Goal: Book appointment/travel/reservation

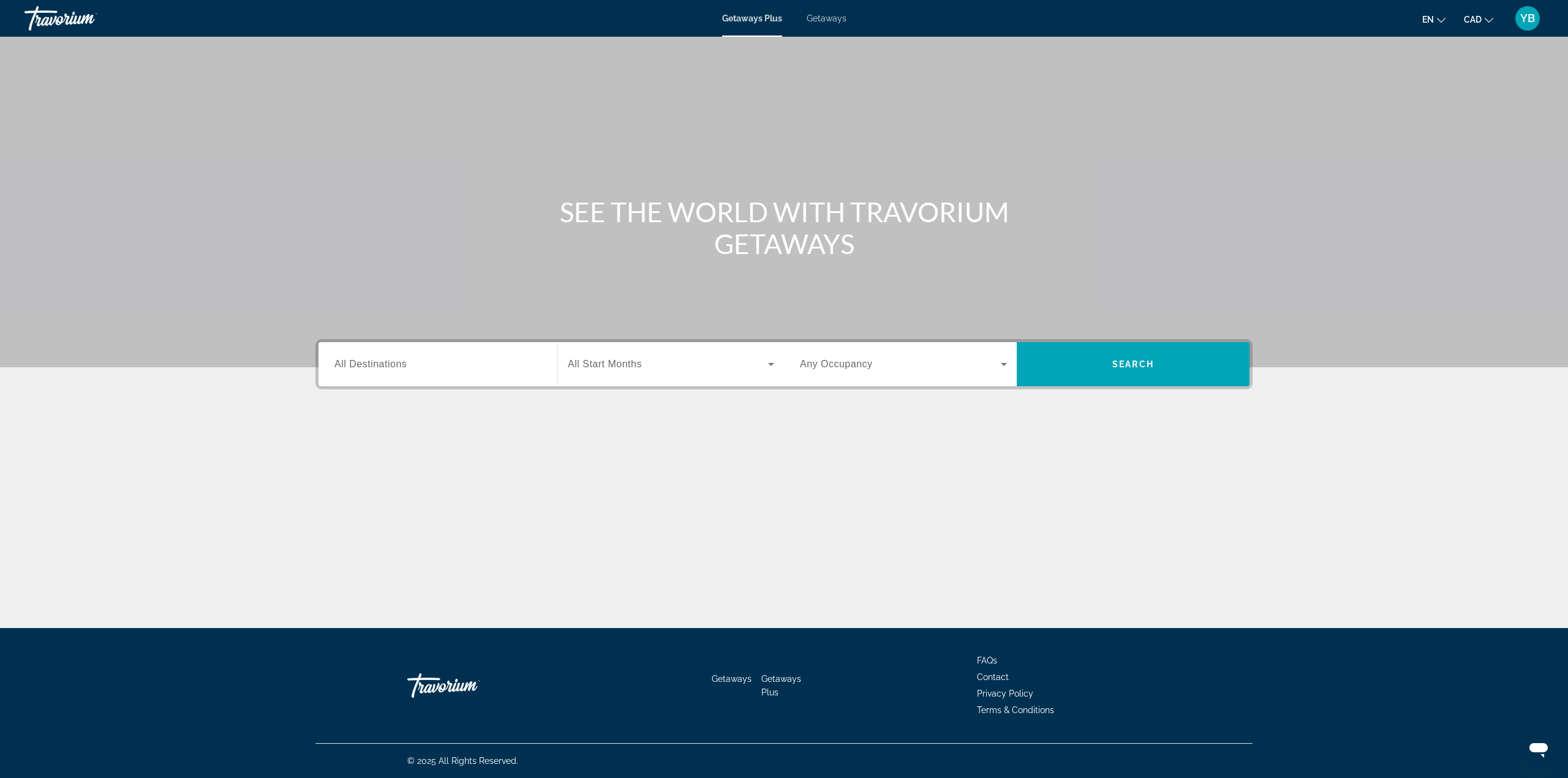
click at [831, 15] on span "Getaways" at bounding box center [826, 18] width 40 height 9
click at [354, 373] on div "Search widget" at bounding box center [438, 364] width 207 height 35
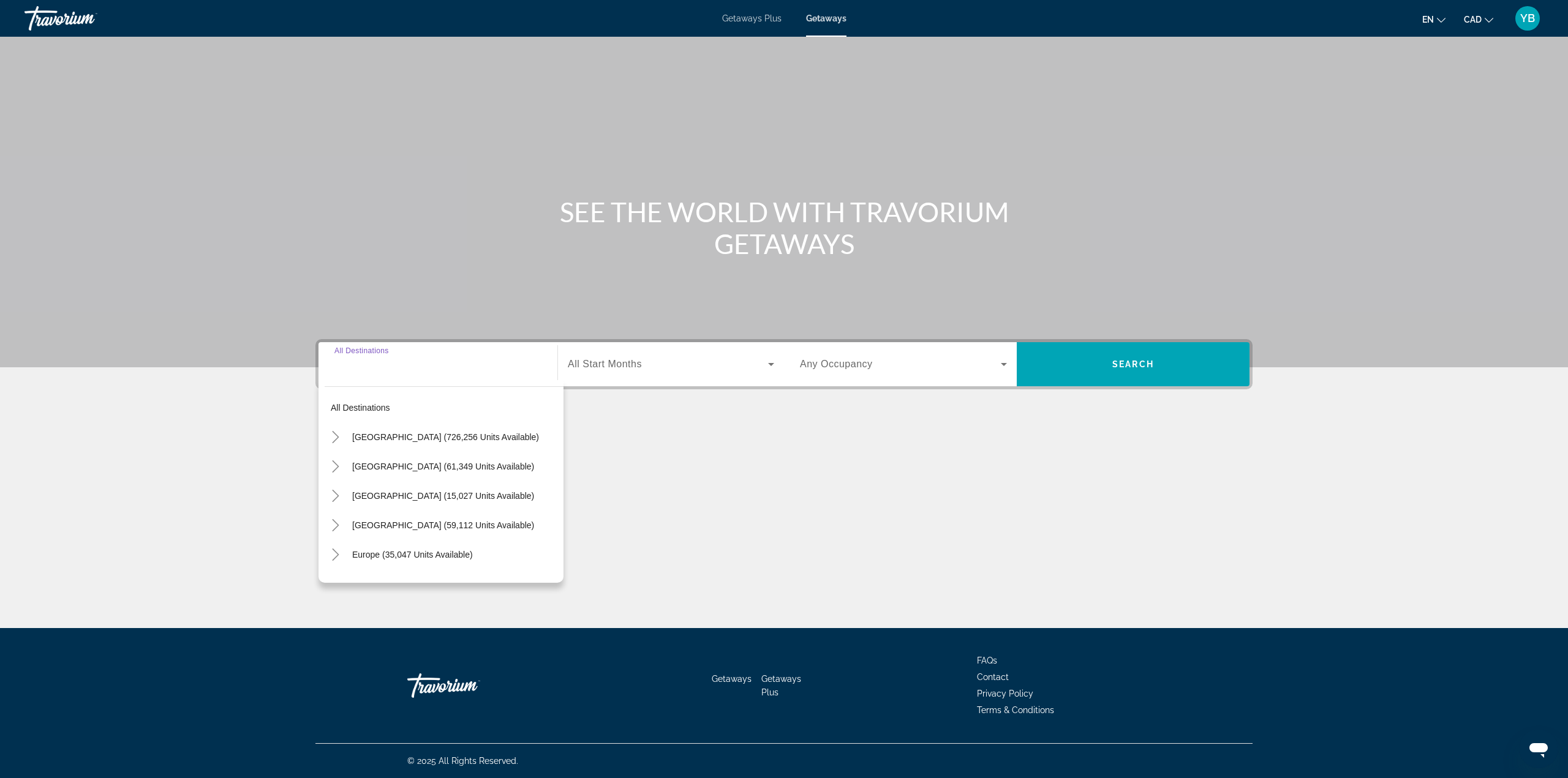
click at [363, 497] on span "[GEOGRAPHIC_DATA] (15,027 units available)" at bounding box center [443, 496] width 182 height 9
type input "**********"
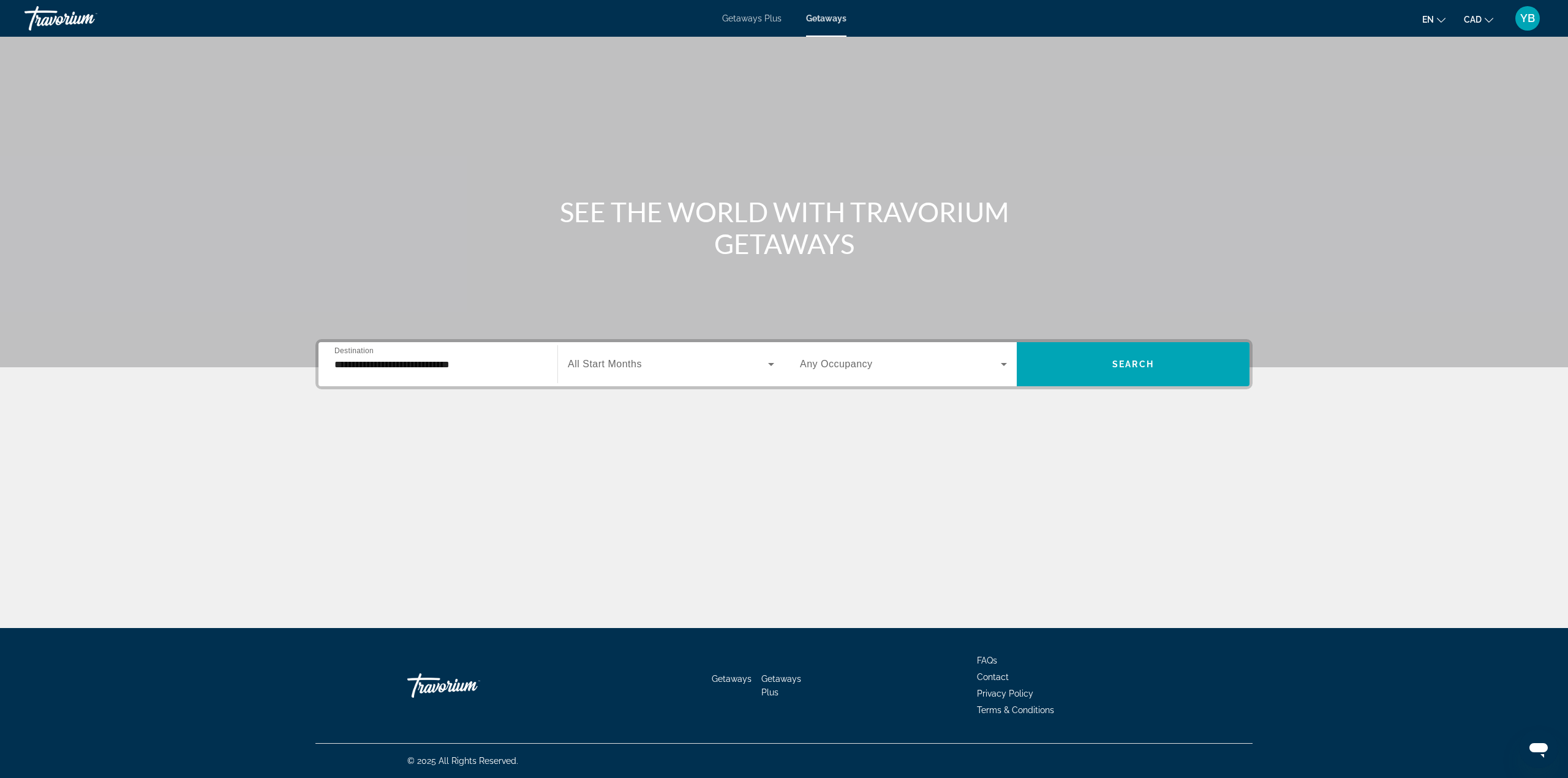
click at [609, 363] on span "All Start Months" at bounding box center [605, 364] width 74 height 10
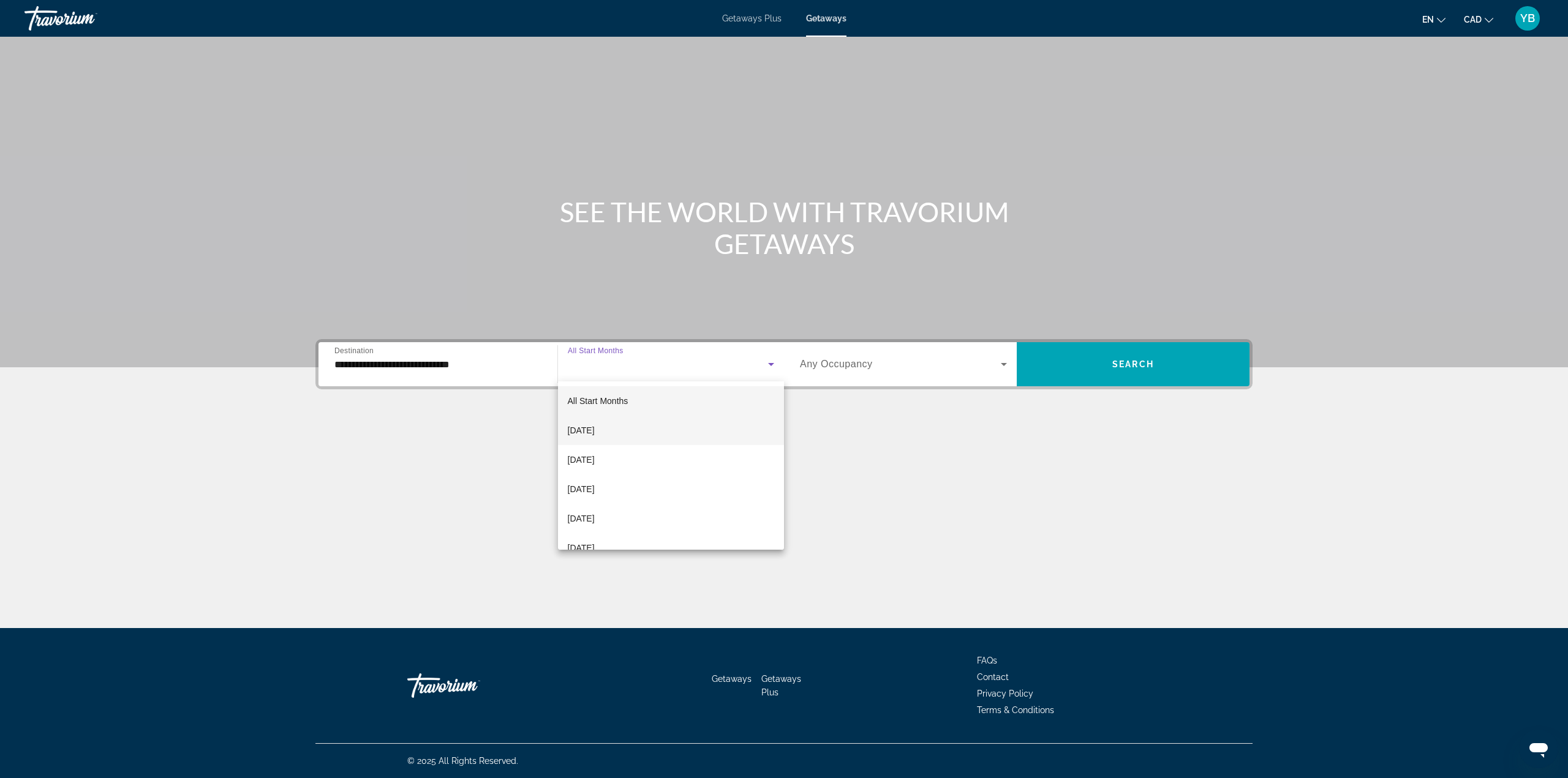
click at [595, 430] on span "[DATE]" at bounding box center [581, 430] width 27 height 15
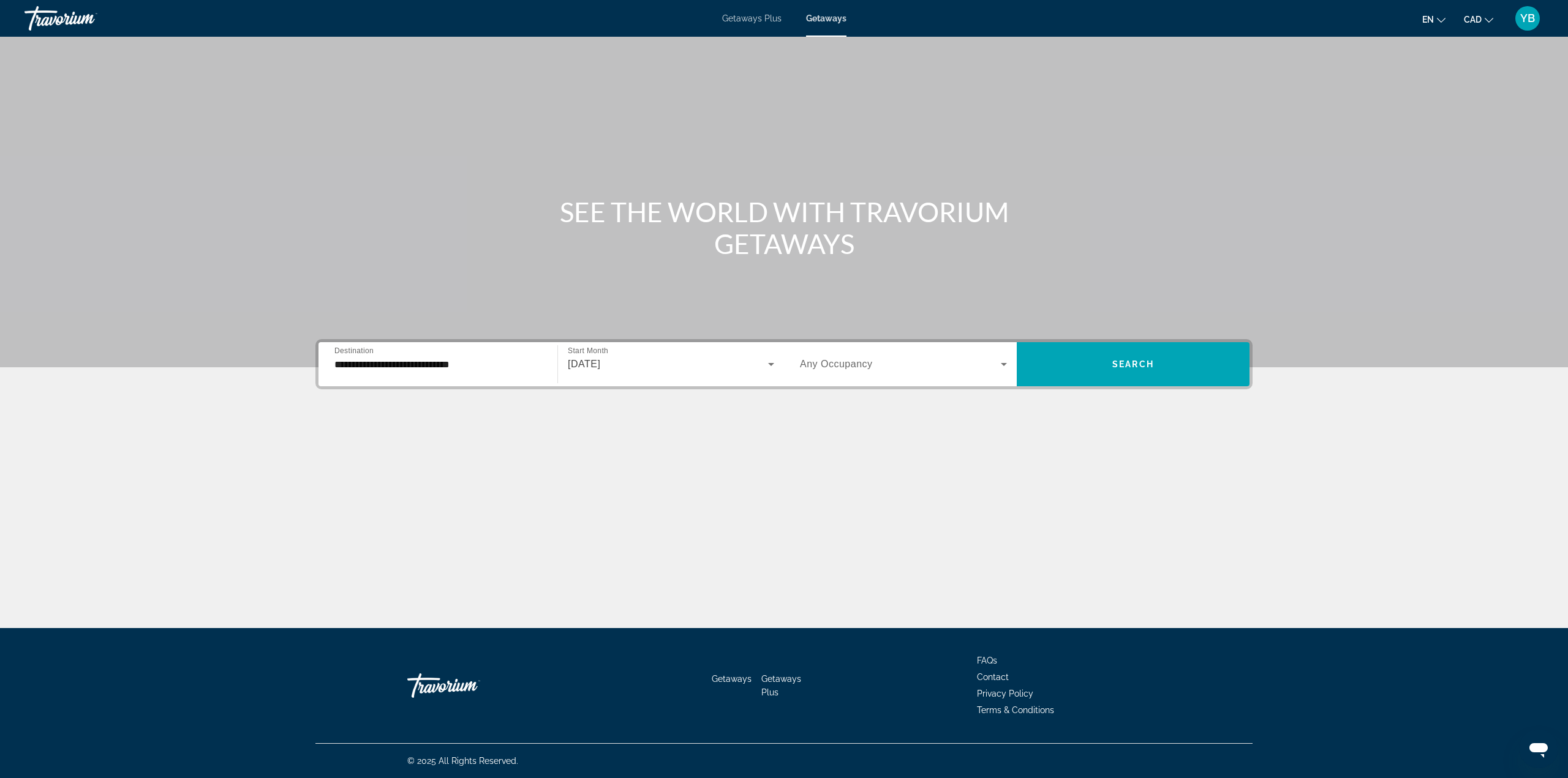
click at [833, 365] on span "Any Occupancy" at bounding box center [836, 364] width 73 height 10
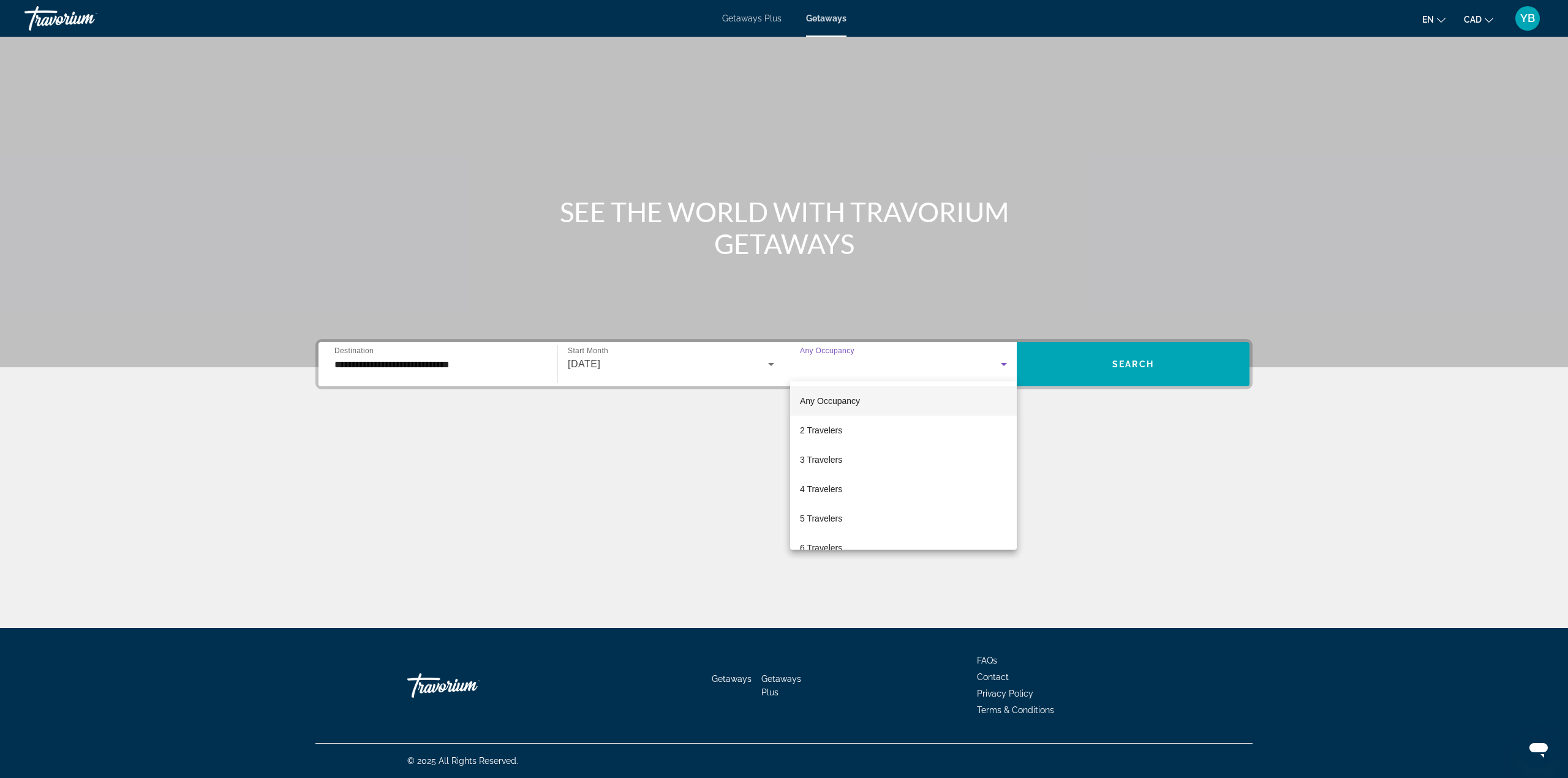
drag, startPoint x: 1173, startPoint y: 445, endPoint x: 1143, endPoint y: 382, distance: 69.8
click at [1168, 437] on div at bounding box center [784, 389] width 1568 height 778
click at [1135, 358] on span "Search widget" at bounding box center [1134, 364] width 233 height 29
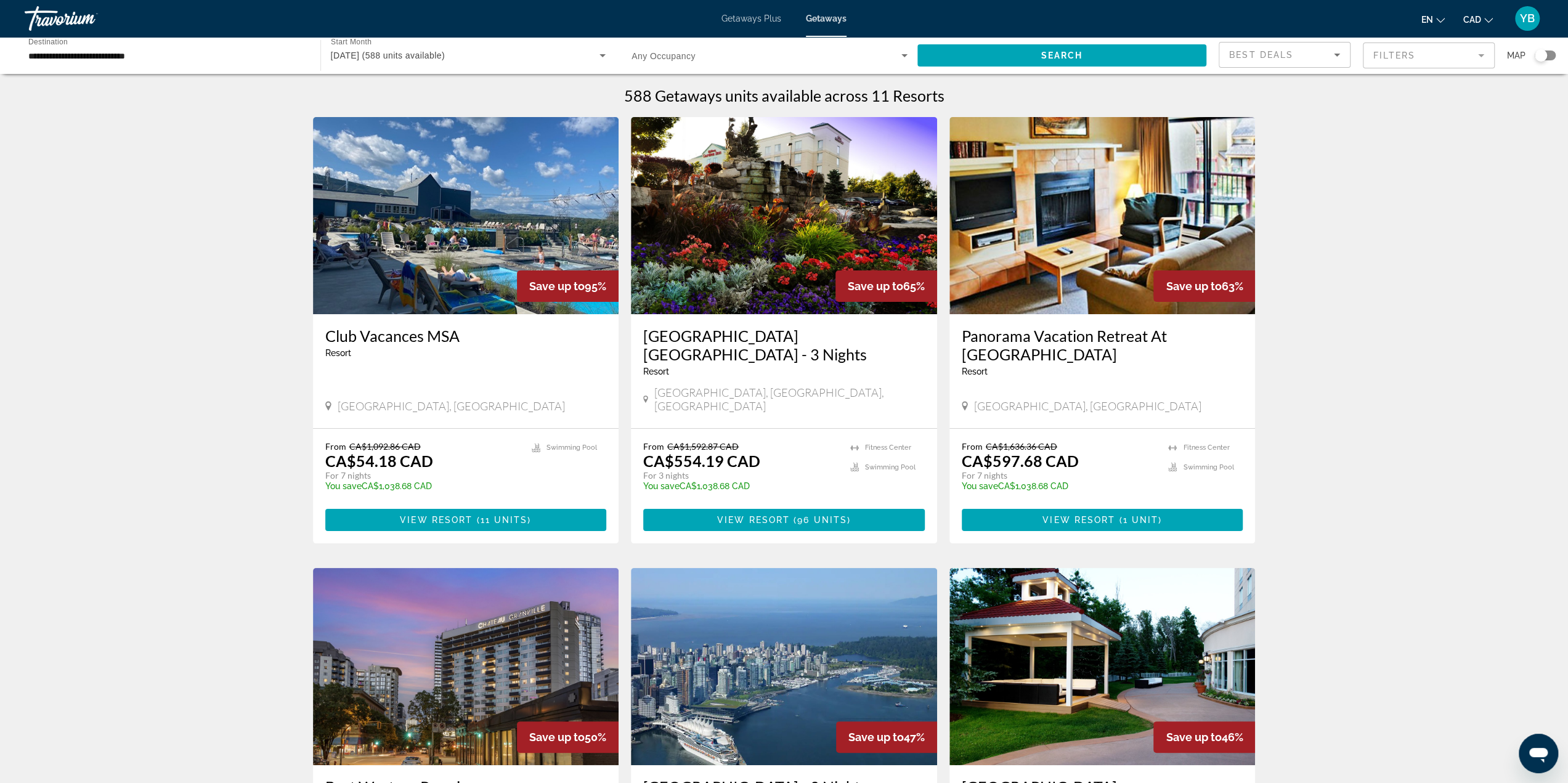
click at [1548, 50] on div "Search widget" at bounding box center [1545, 55] width 21 height 10
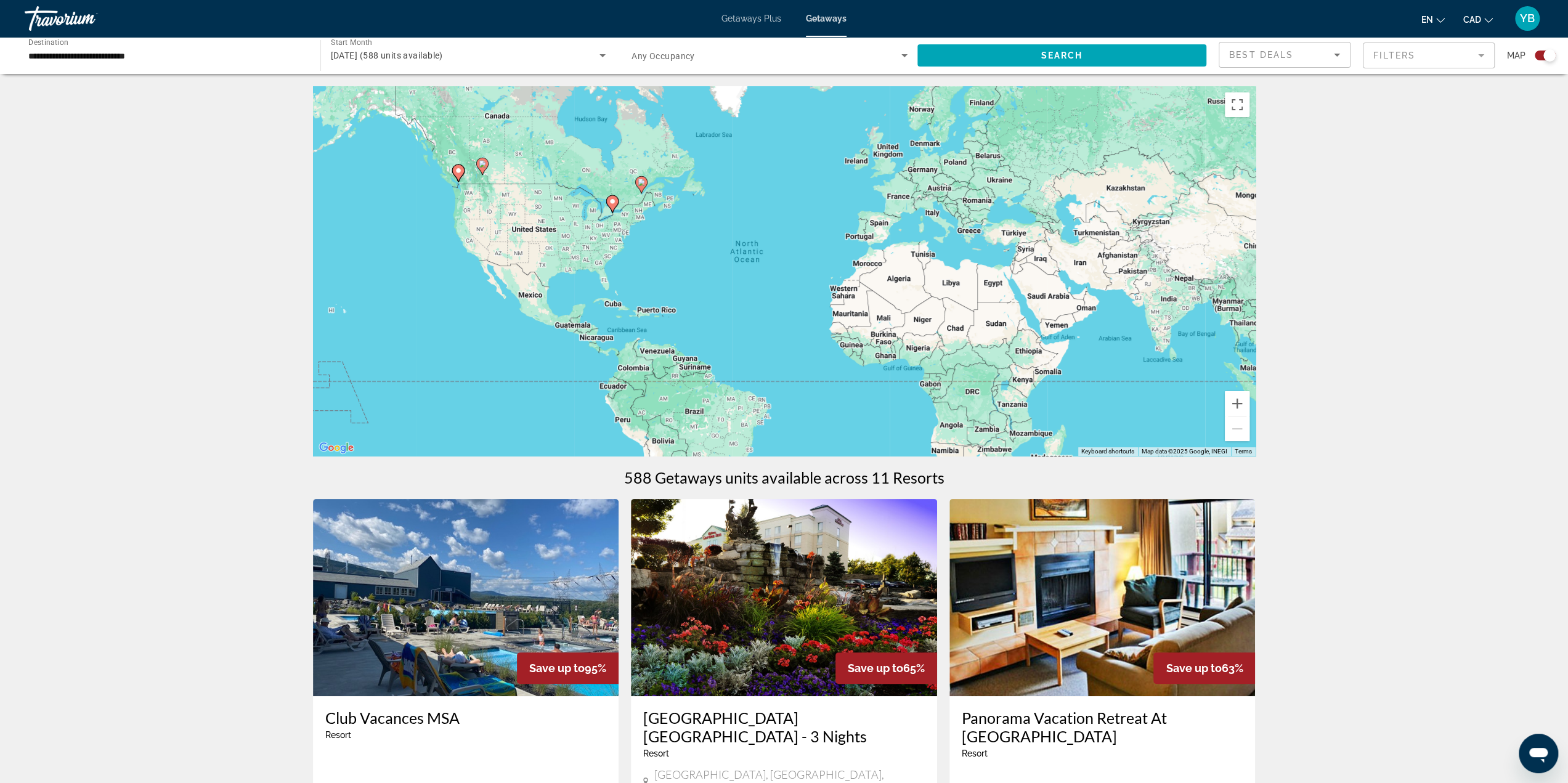
click at [629, 199] on div "To activate drag with keyboard, press Alt + Enter. Once in keyboard drag state,…" at bounding box center [784, 271] width 943 height 370
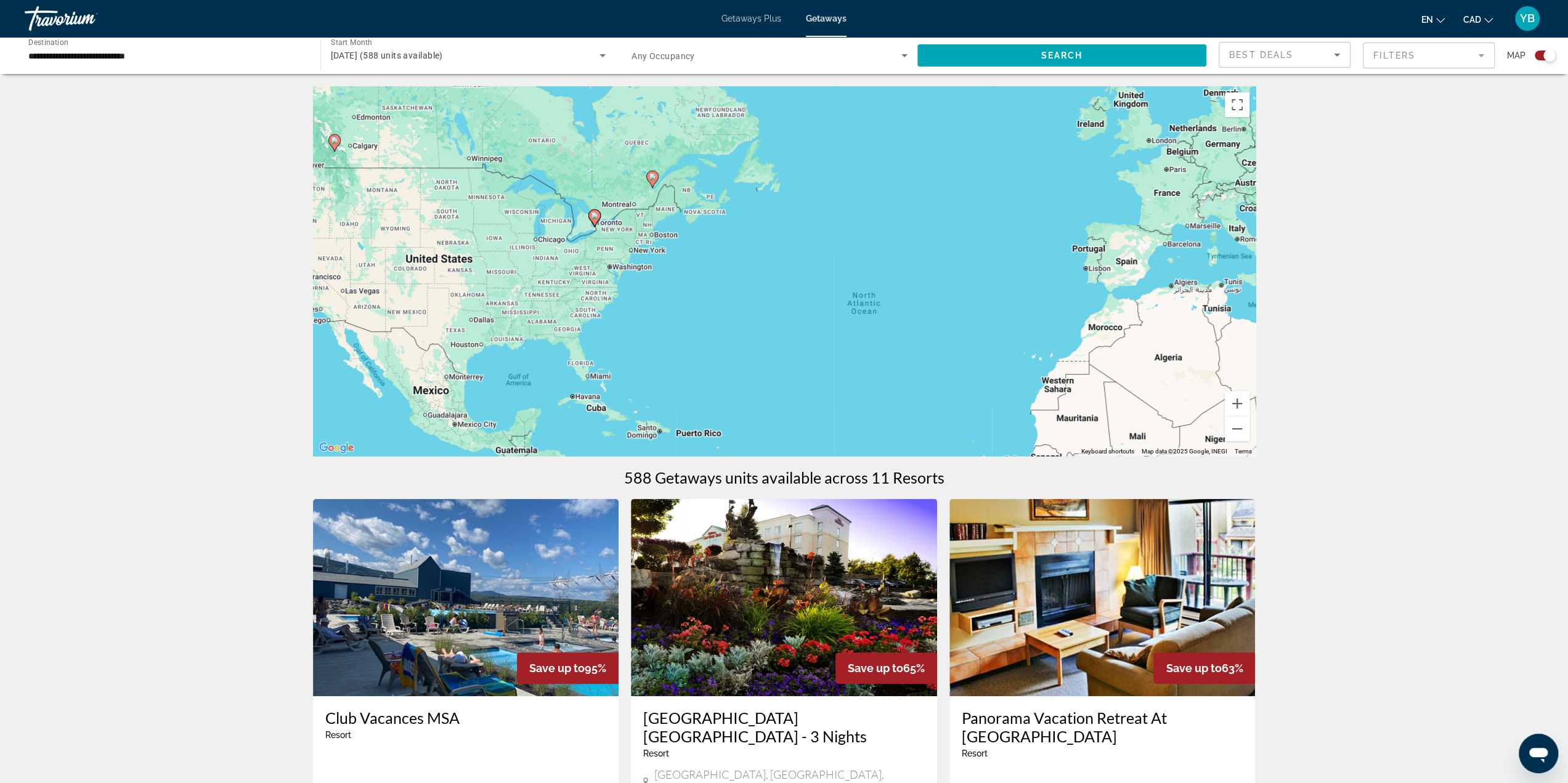
click at [630, 205] on div "To activate drag with keyboard, press Alt + Enter. Once in keyboard drag state,…" at bounding box center [784, 271] width 943 height 370
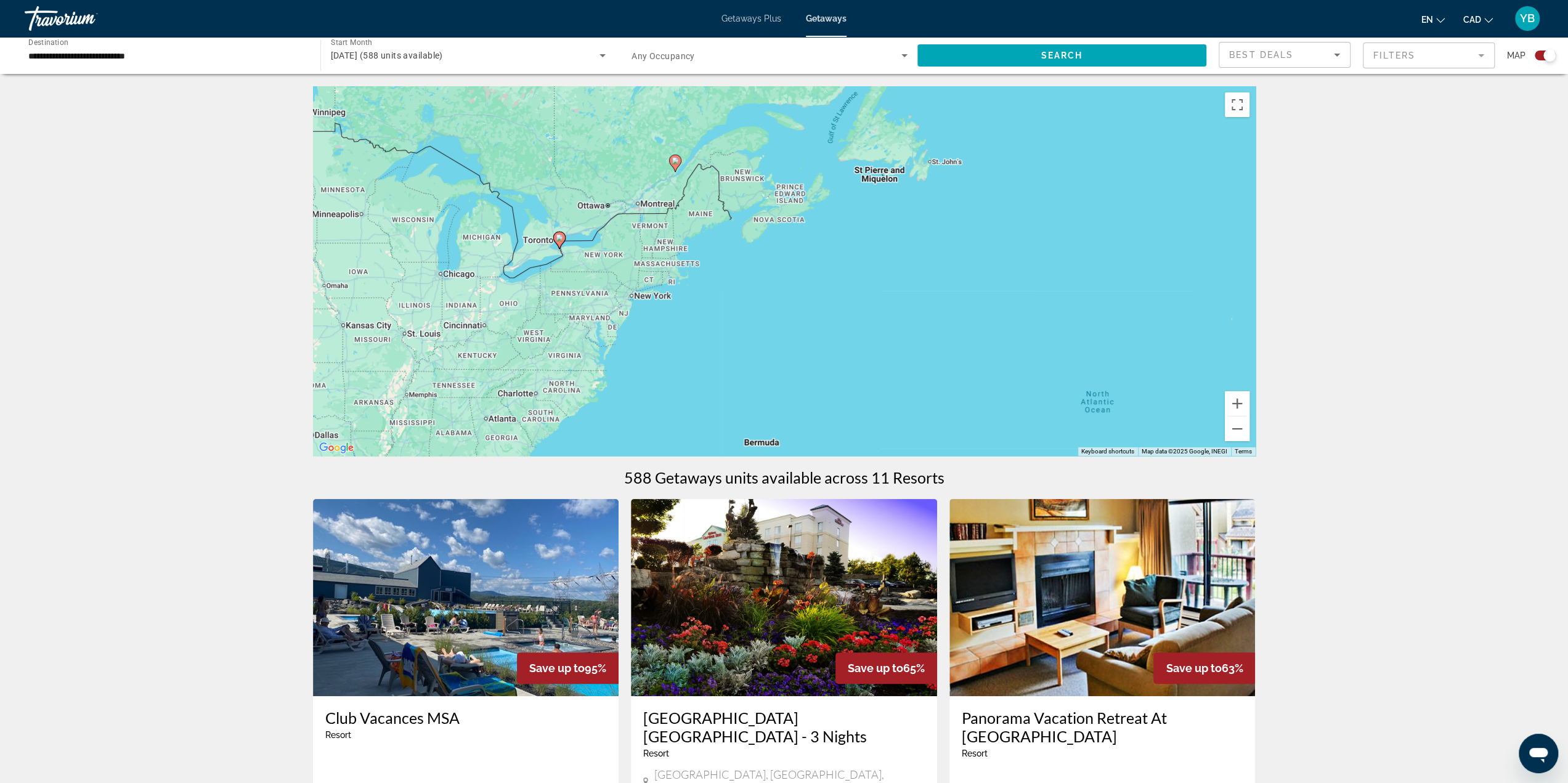
click at [604, 231] on div "To activate drag with keyboard, press Alt + Enter. Once in keyboard drag state,…" at bounding box center [784, 271] width 943 height 370
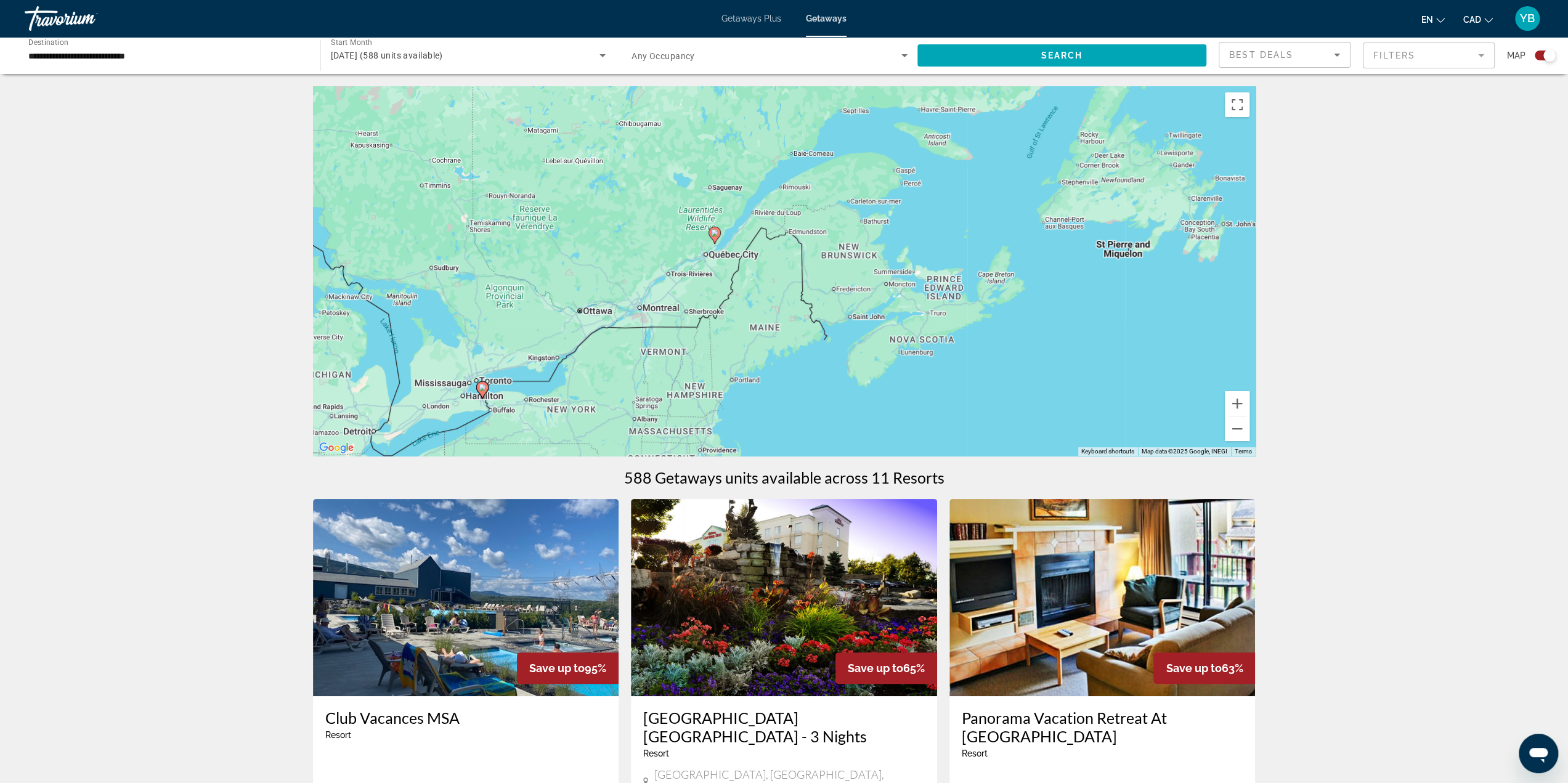
drag, startPoint x: 736, startPoint y: 196, endPoint x: 705, endPoint y: 327, distance: 134.6
click at [705, 327] on div "To activate drag with keyboard, press Alt + Enter. Once in keyboard drag state,…" at bounding box center [784, 271] width 943 height 370
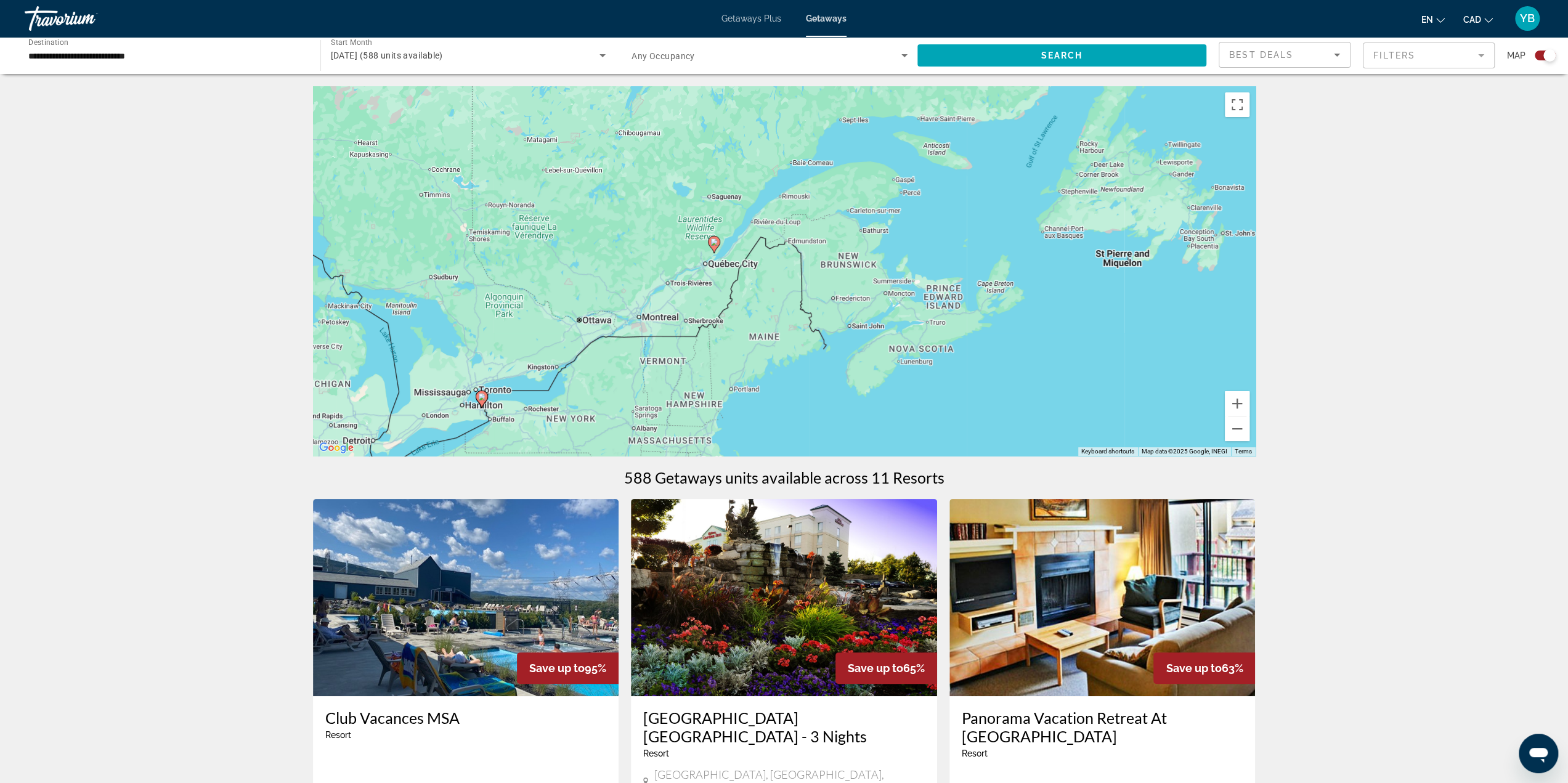
click at [722, 275] on div "To activate drag with keyboard, press Alt + Enter. Once in keyboard drag state,…" at bounding box center [784, 271] width 943 height 370
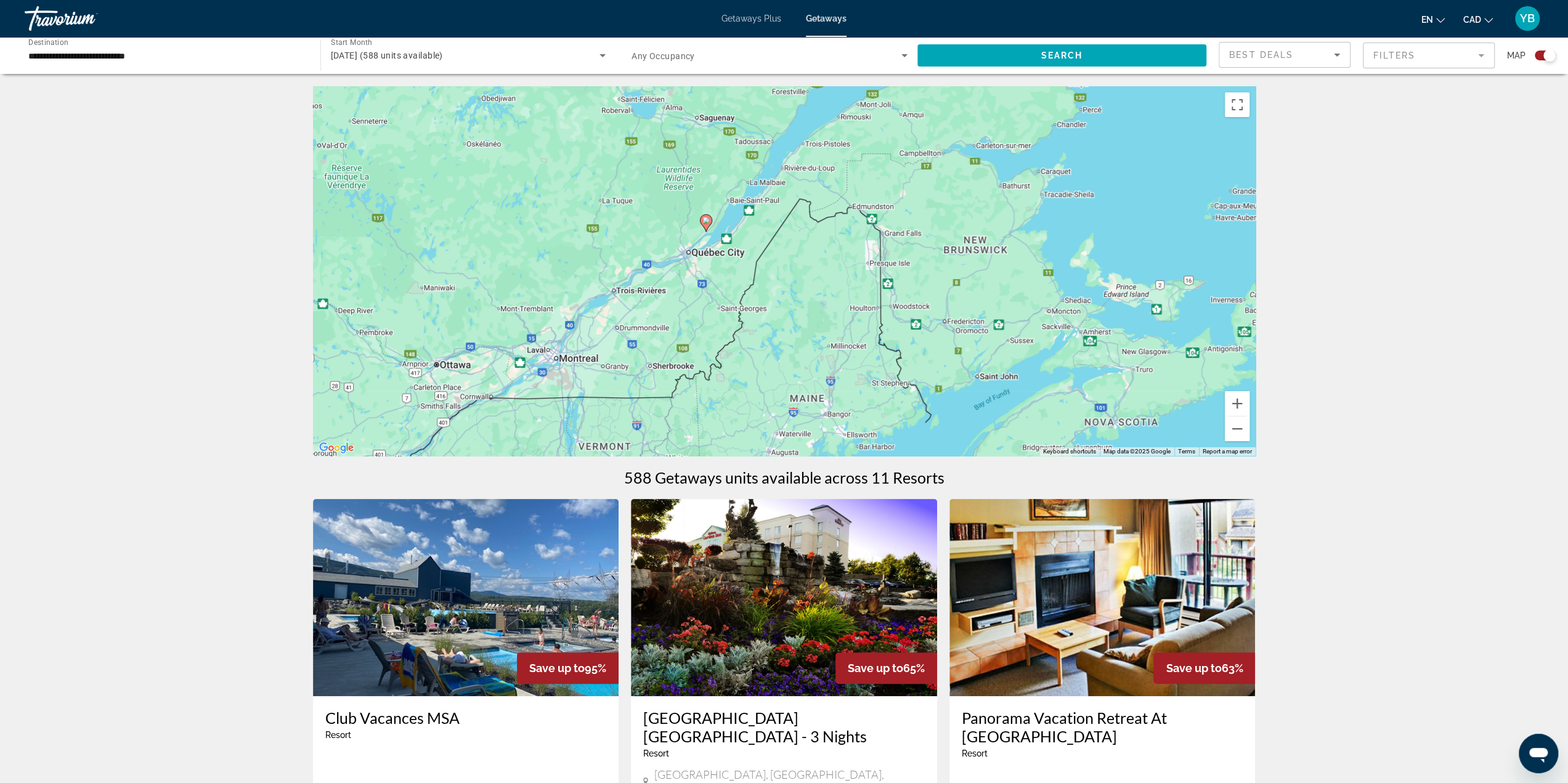
click at [707, 223] on image "Main content" at bounding box center [706, 221] width 8 height 8
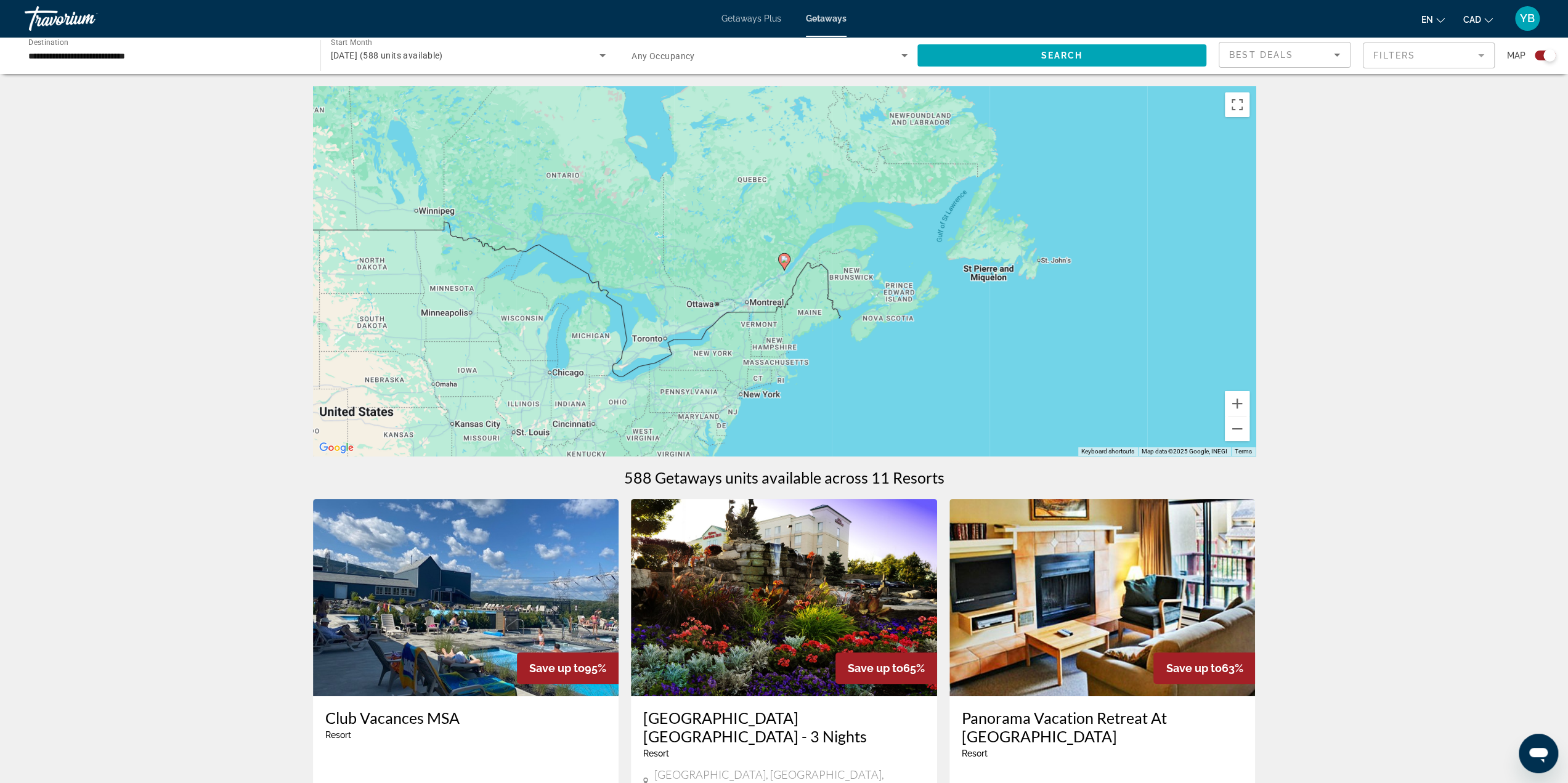
click at [783, 261] on image "Main content" at bounding box center [785, 259] width 8 height 8
click at [783, 261] on image "Main content" at bounding box center [785, 259] width 8 height 8
type input "**********"
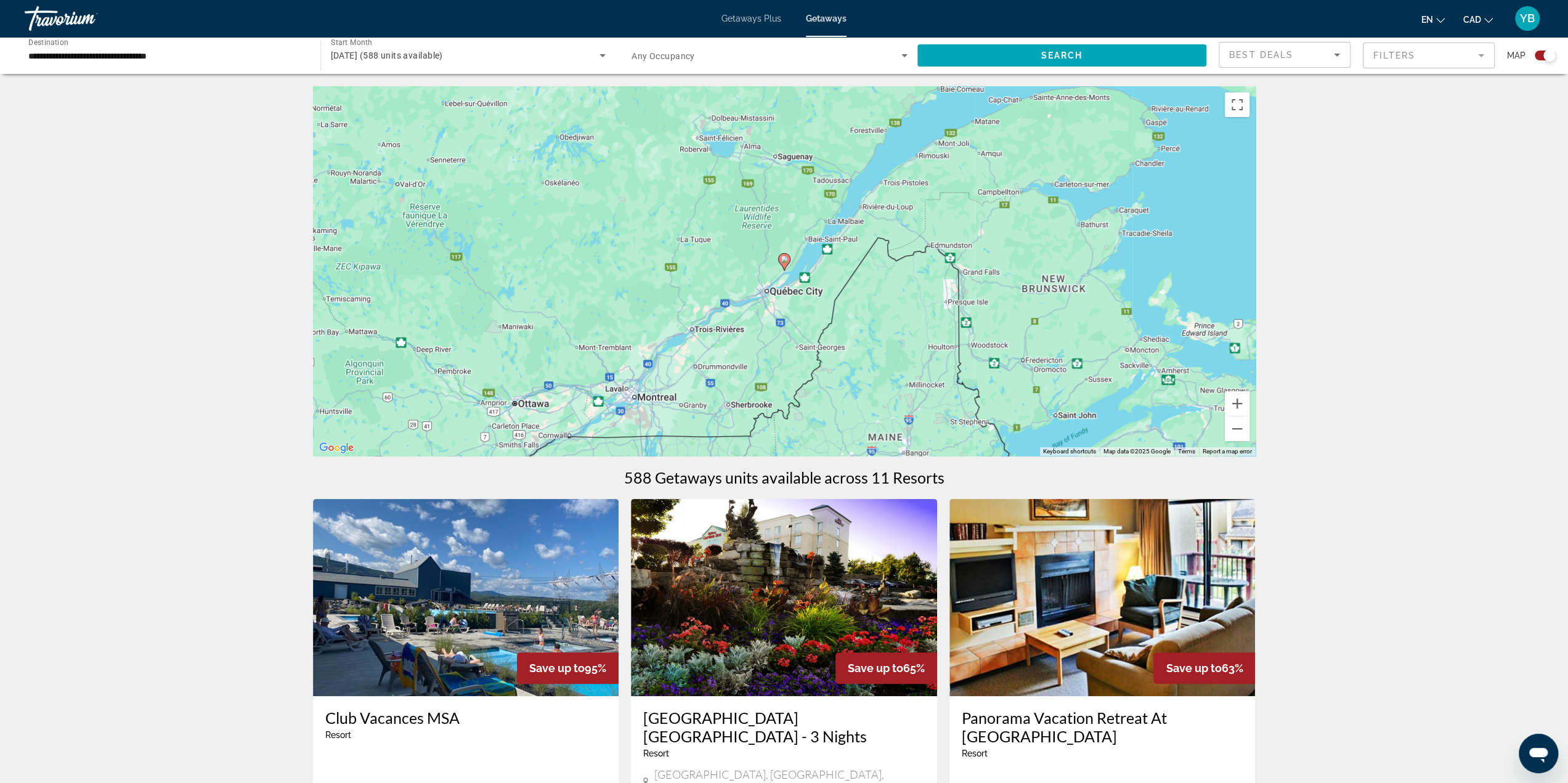
click at [783, 261] on image "Main content" at bounding box center [785, 259] width 8 height 8
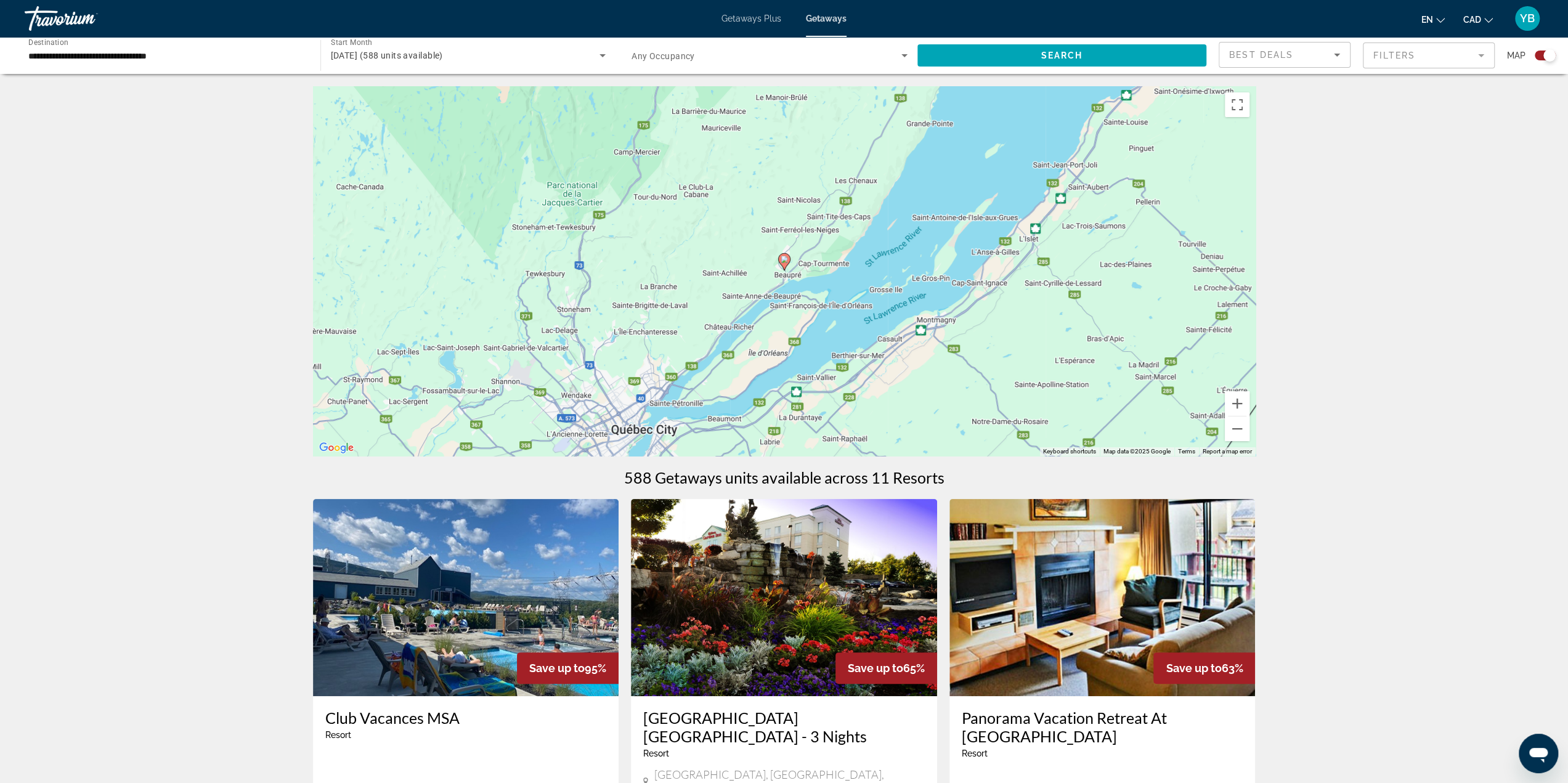
click at [783, 261] on image "Main content" at bounding box center [785, 259] width 8 height 8
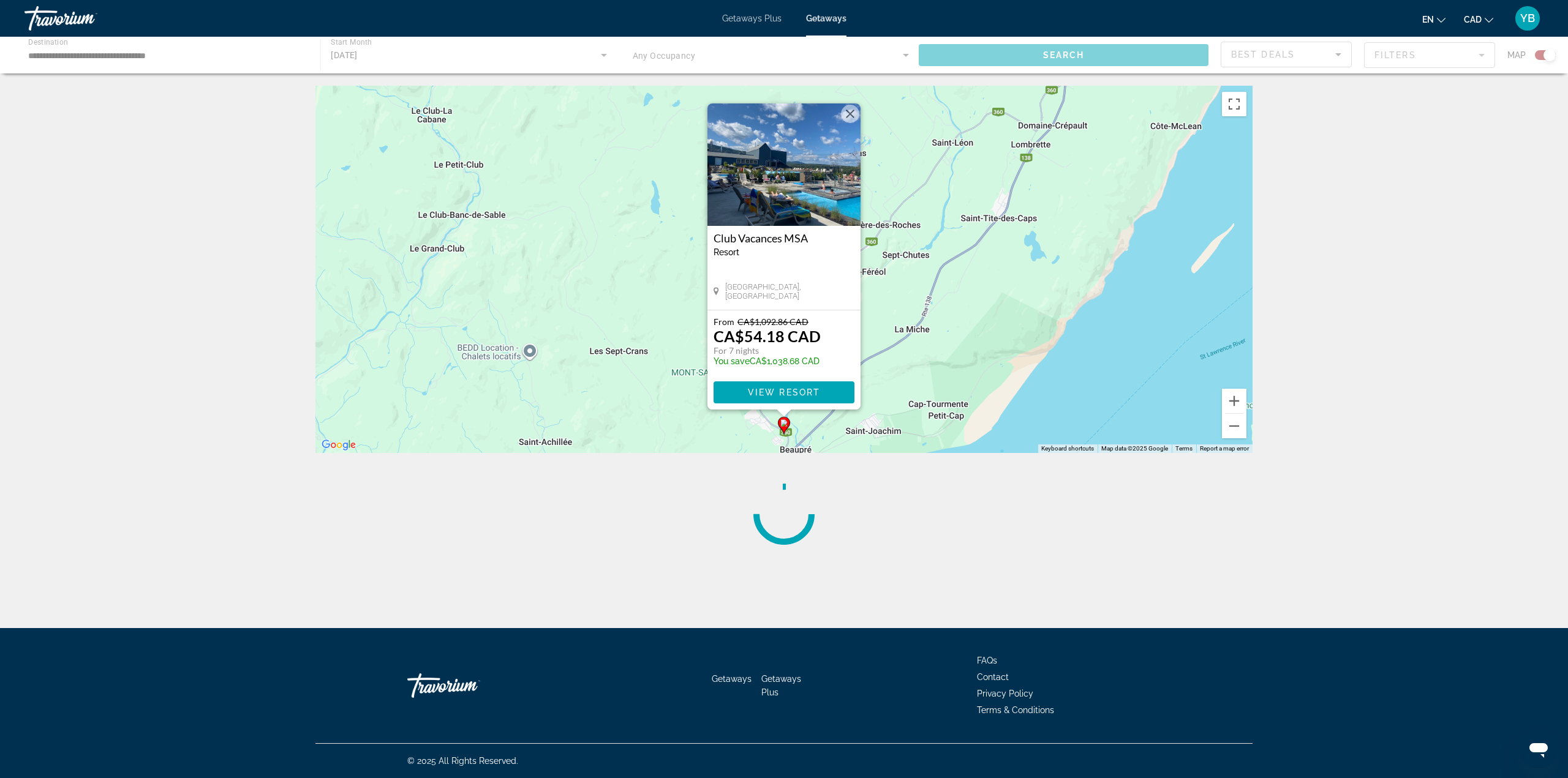
click at [777, 275] on div "Club Vacances MSA Resort - This is an adults only resort [GEOGRAPHIC_DATA], [GE…" at bounding box center [784, 268] width 153 height 84
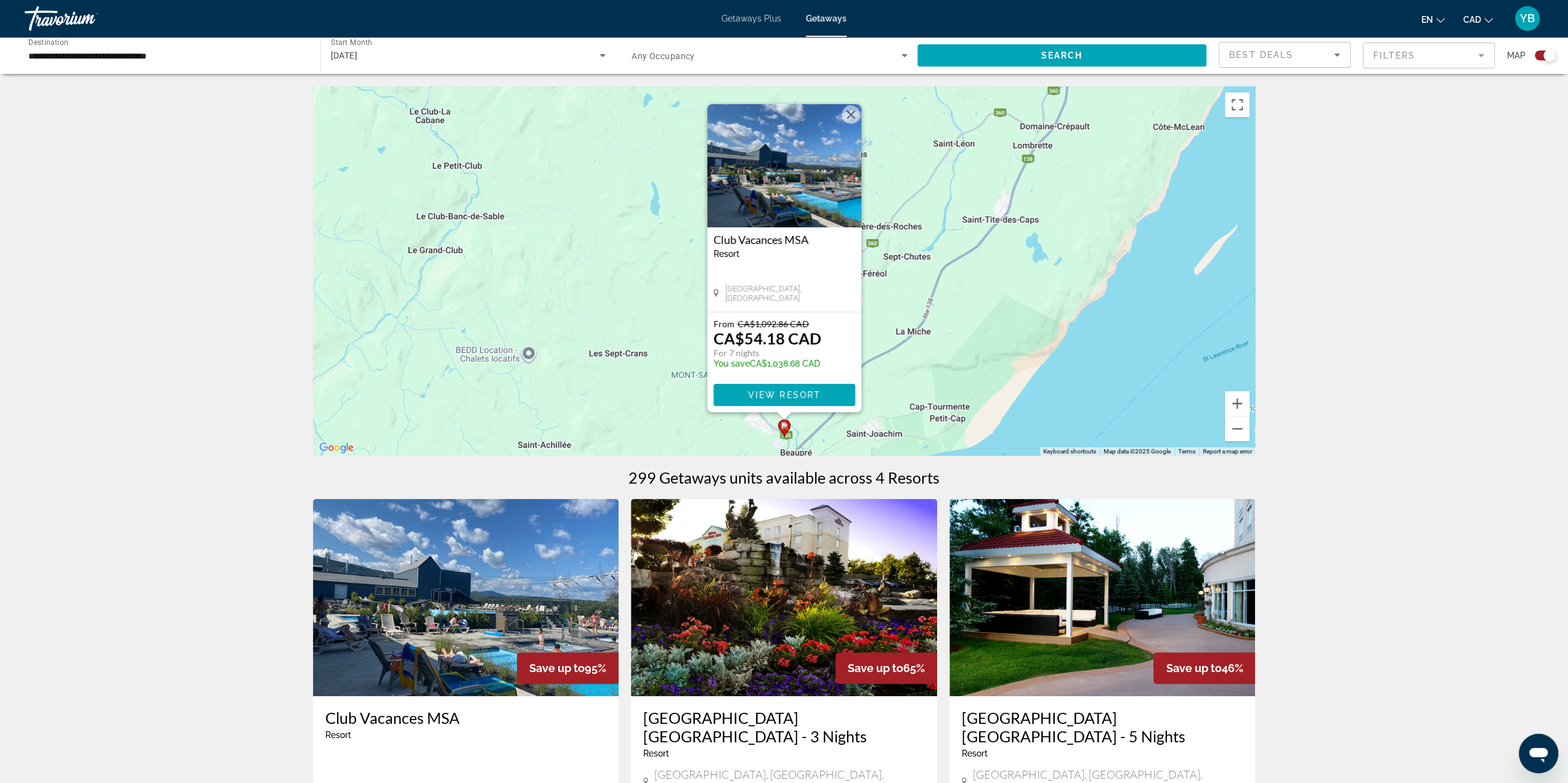
click at [788, 180] on img "Main content" at bounding box center [784, 165] width 154 height 123
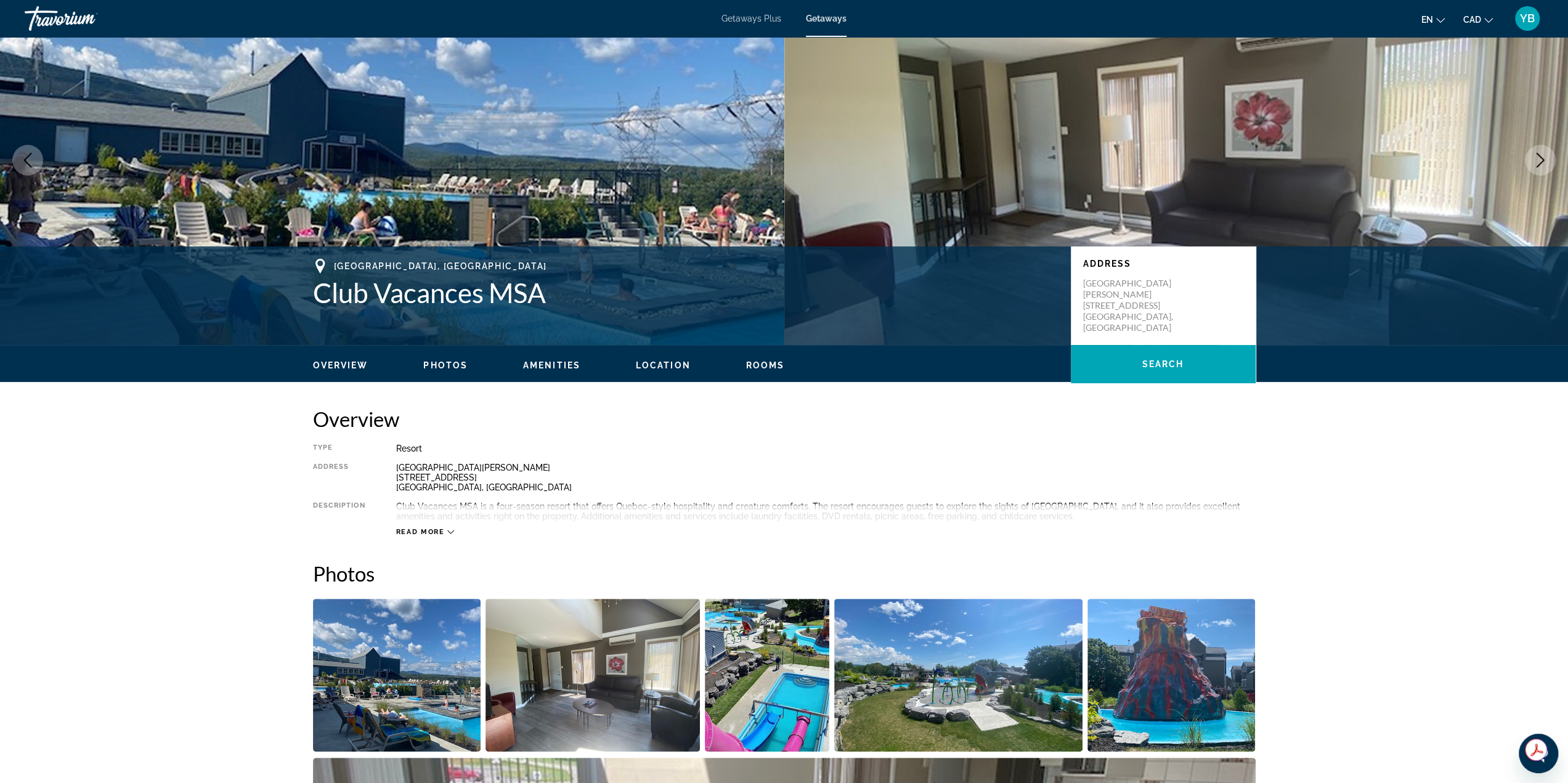
scroll to position [185, 0]
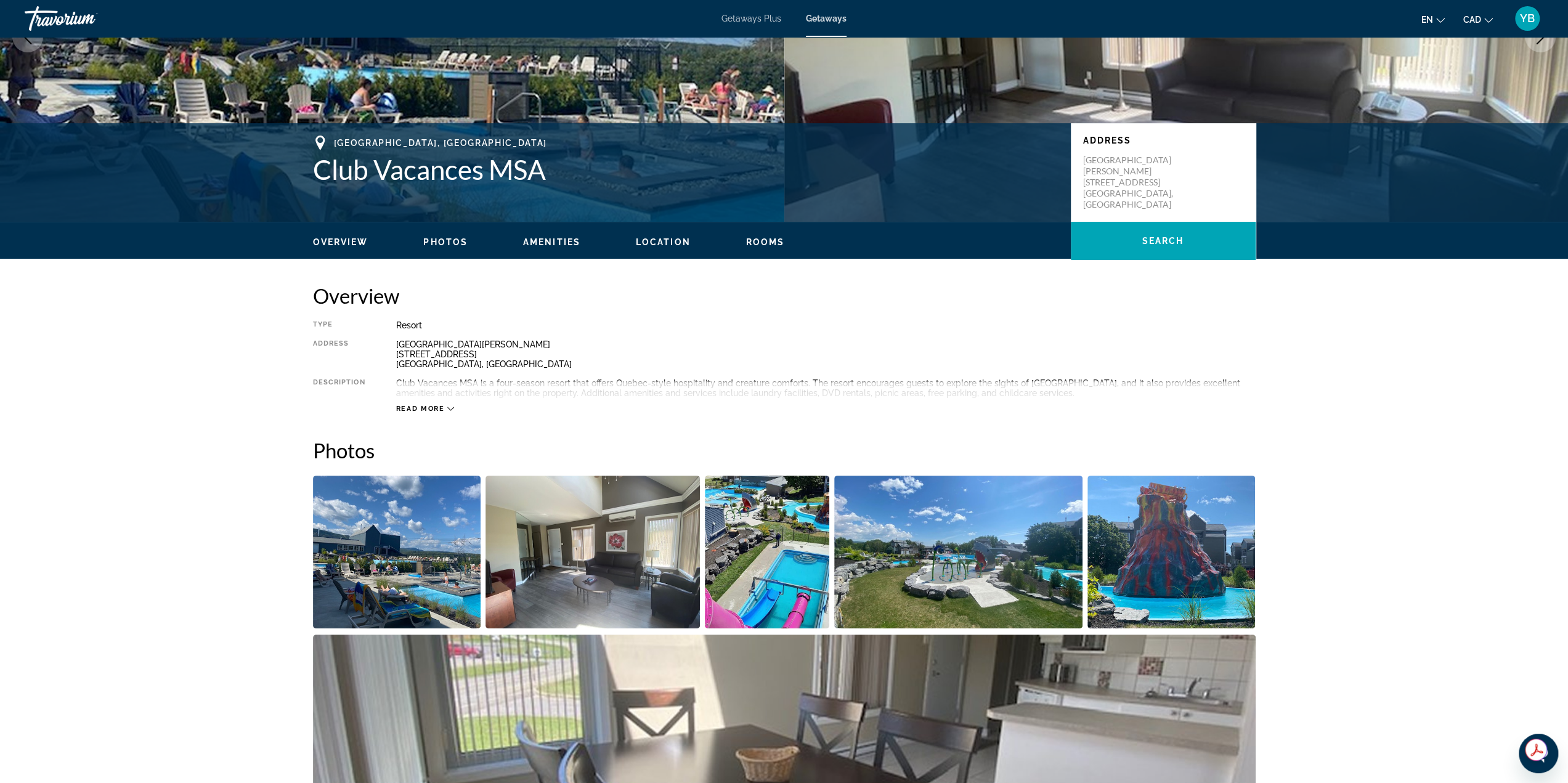
click at [451, 411] on icon "Main content" at bounding box center [450, 409] width 7 height 7
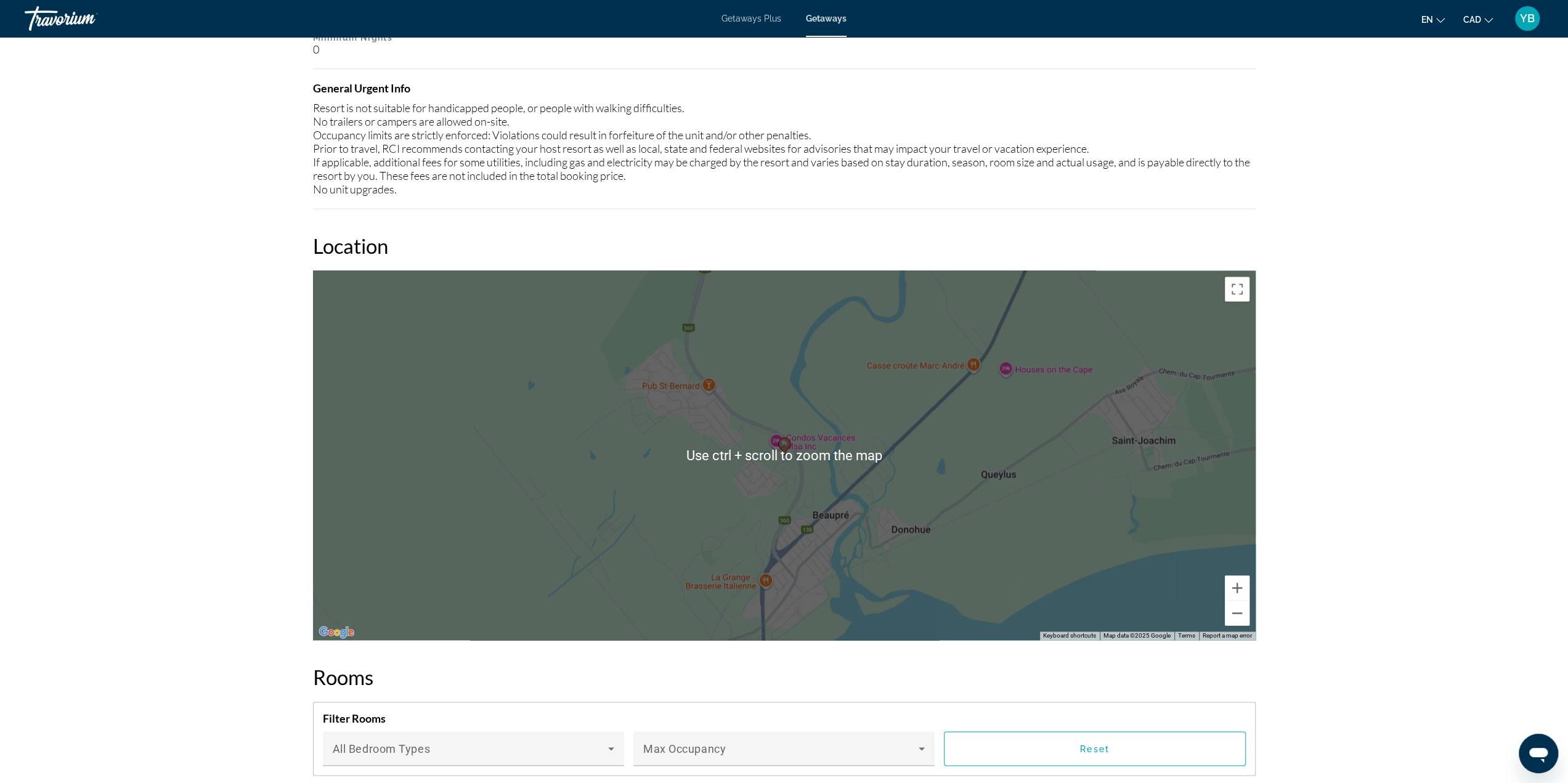
scroll to position [1664, 0]
